Goal: Entertainment & Leisure: Consume media (video, audio)

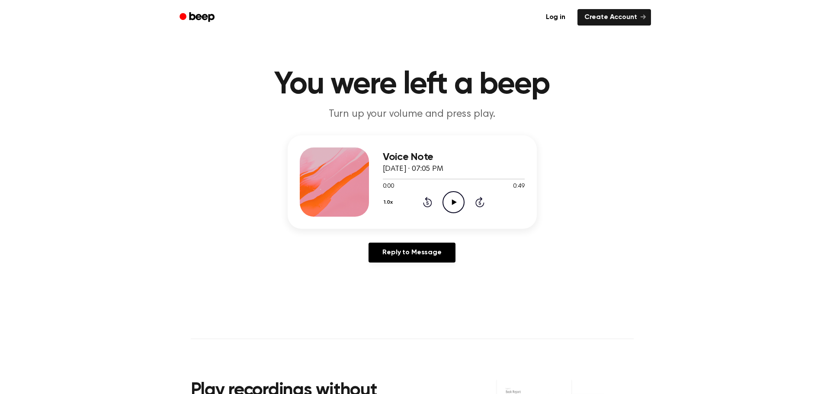
click at [451, 202] on icon "Play Audio" at bounding box center [454, 202] width 22 height 22
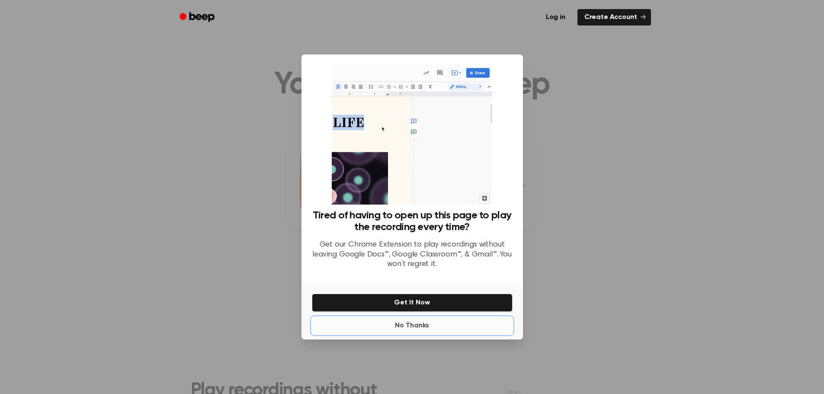
click at [408, 329] on button "No Thanks" at bounding box center [412, 325] width 201 height 17
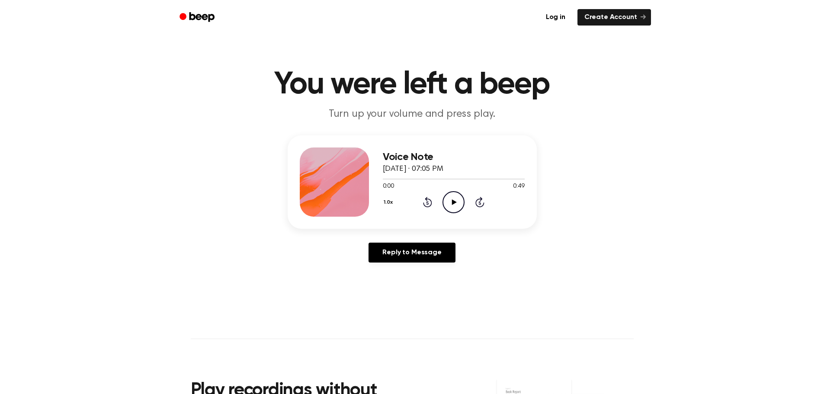
click at [449, 202] on icon "Play Audio" at bounding box center [454, 202] width 22 height 22
drag, startPoint x: 398, startPoint y: 177, endPoint x: 369, endPoint y: 180, distance: 29.1
click at [369, 180] on div "Voice Note September 3, 2025 · 07:05 PM 0:09 0:49 Your browser does not support…" at bounding box center [412, 181] width 249 height 93
click at [389, 180] on div at bounding box center [454, 178] width 142 height 7
click at [384, 180] on span at bounding box center [386, 179] width 7 height 7
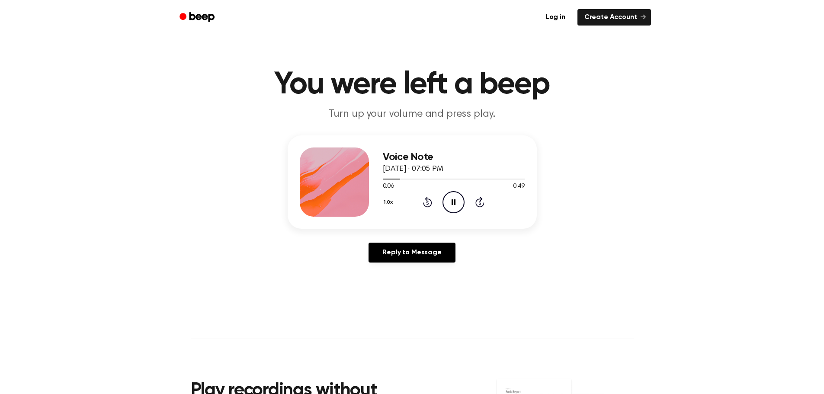
click at [460, 199] on icon "Play Audio" at bounding box center [454, 202] width 22 height 22
click at [456, 206] on icon "Play Audio" at bounding box center [454, 202] width 22 height 22
drag, startPoint x: 430, startPoint y: 181, endPoint x: 450, endPoint y: 182, distance: 20.4
click at [450, 182] on div "0:00 0:21 Your browser does not support the [object Object] element." at bounding box center [454, 183] width 142 height 16
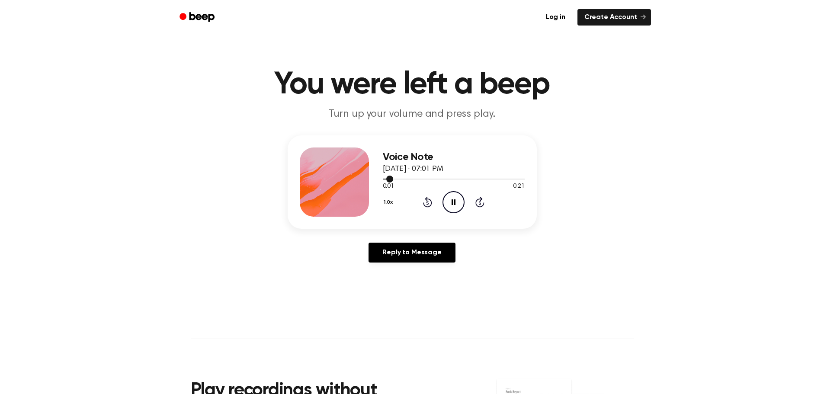
click at [446, 180] on div at bounding box center [454, 178] width 142 height 7
